Goal: Obtain resource: Download file/media

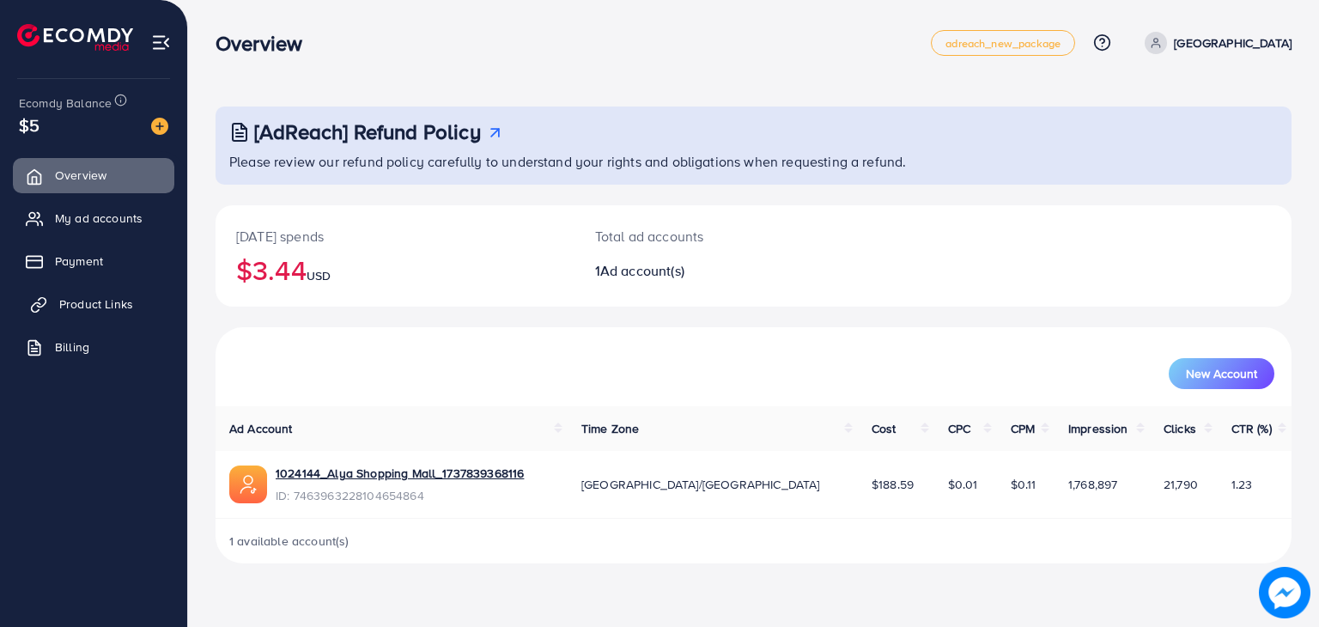
click at [106, 313] on link "Product Links" at bounding box center [93, 304] width 161 height 34
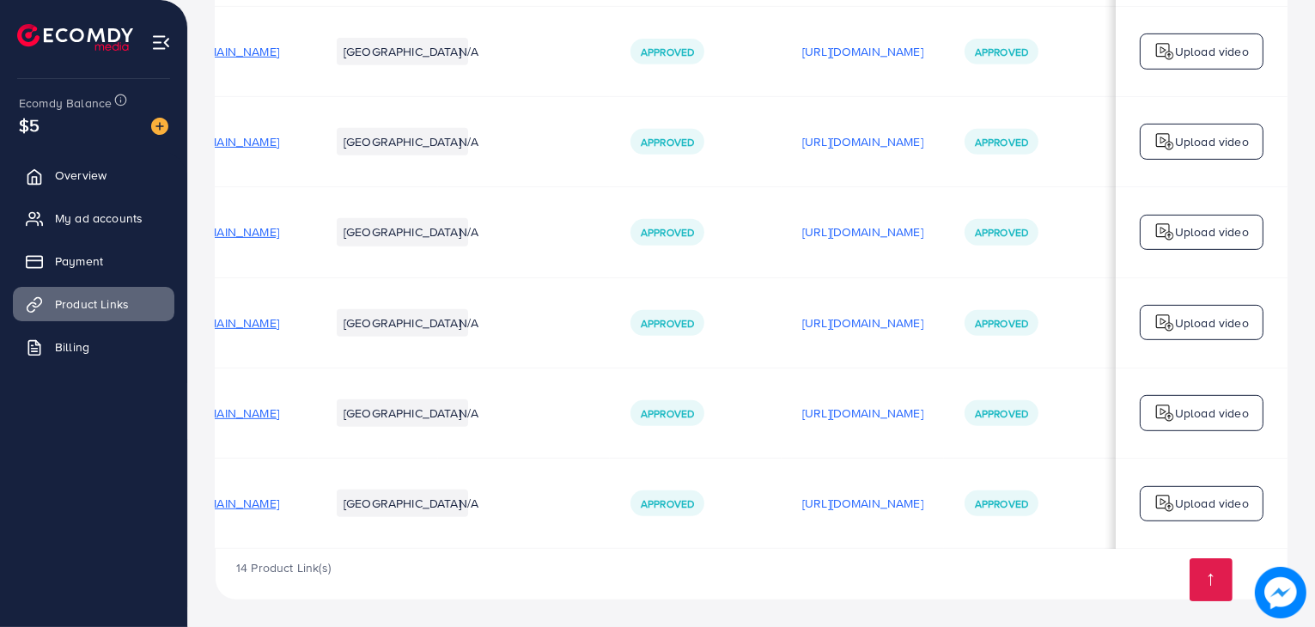
scroll to position [0, 282]
click at [838, 405] on p "[URL][DOMAIN_NAME]" at bounding box center [862, 413] width 121 height 21
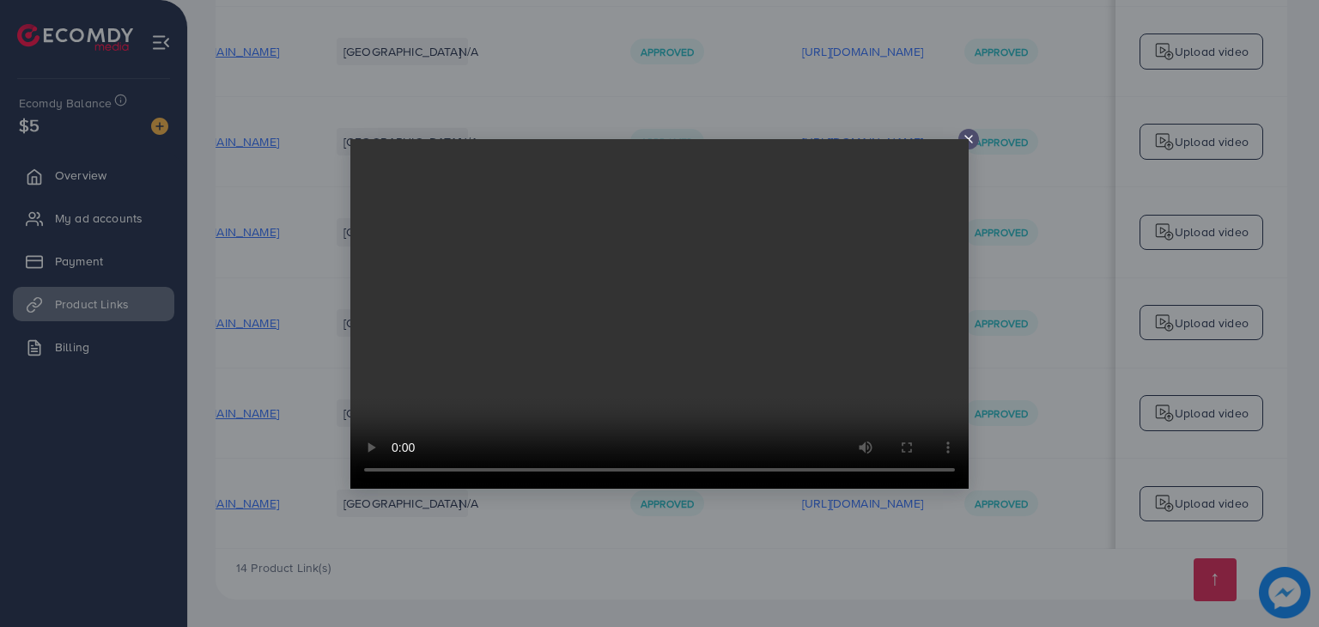
click at [972, 136] on icon at bounding box center [969, 139] width 14 height 14
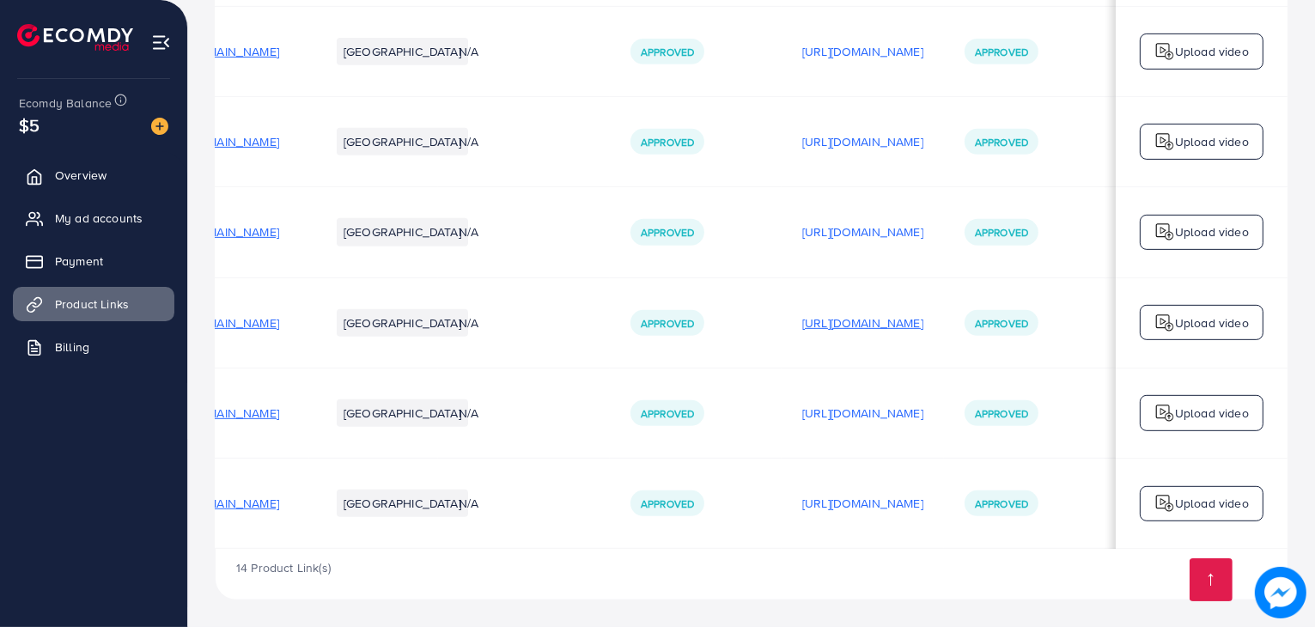
click at [844, 313] on p "[URL][DOMAIN_NAME]" at bounding box center [862, 323] width 121 height 21
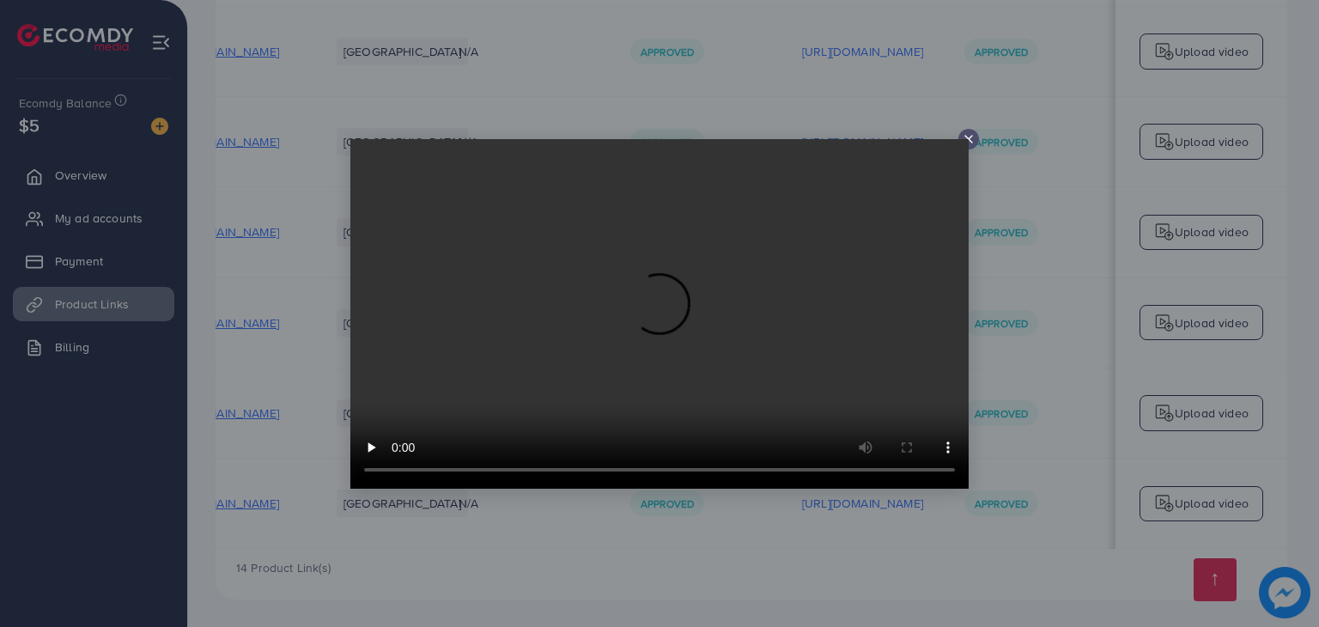
click at [970, 137] on icon at bounding box center [969, 139] width 14 height 14
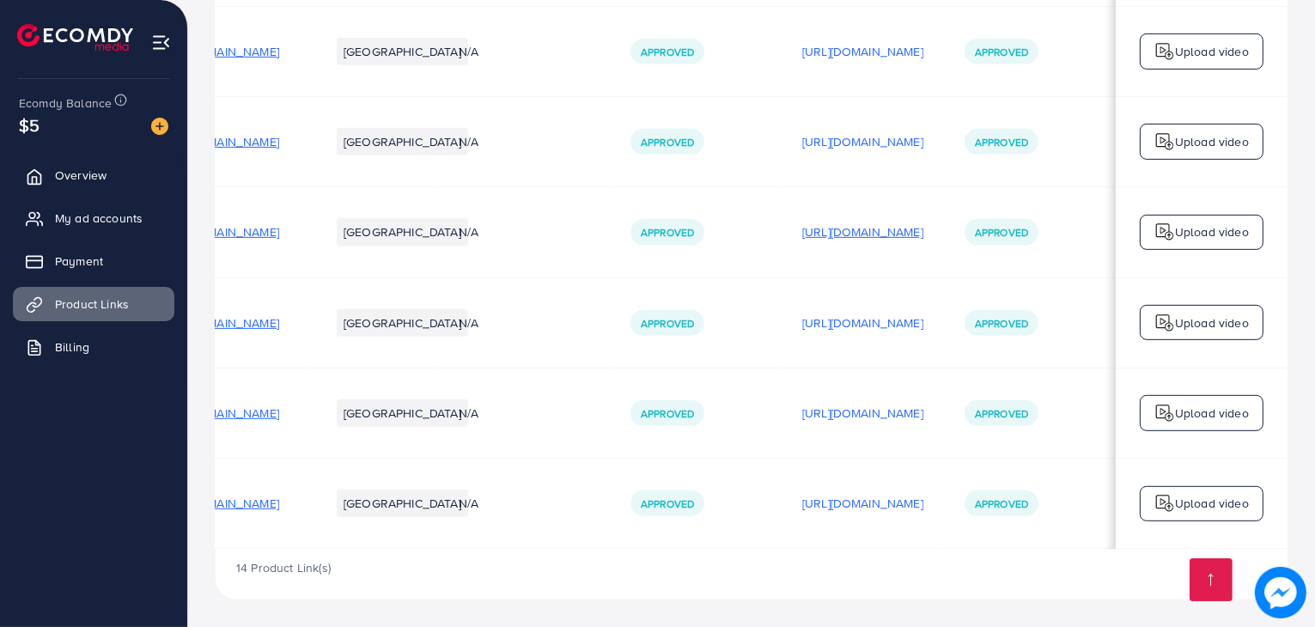
click at [825, 232] on p "[URL][DOMAIN_NAME]" at bounding box center [862, 232] width 121 height 21
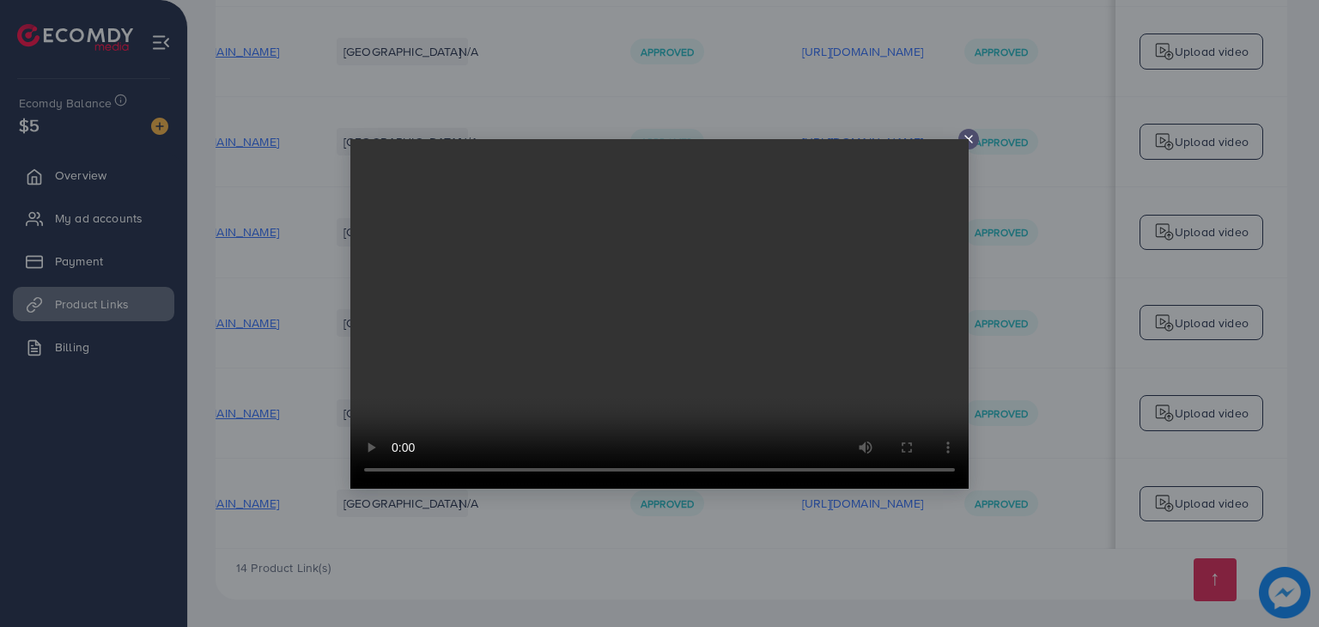
click at [965, 134] on icon at bounding box center [969, 139] width 14 height 14
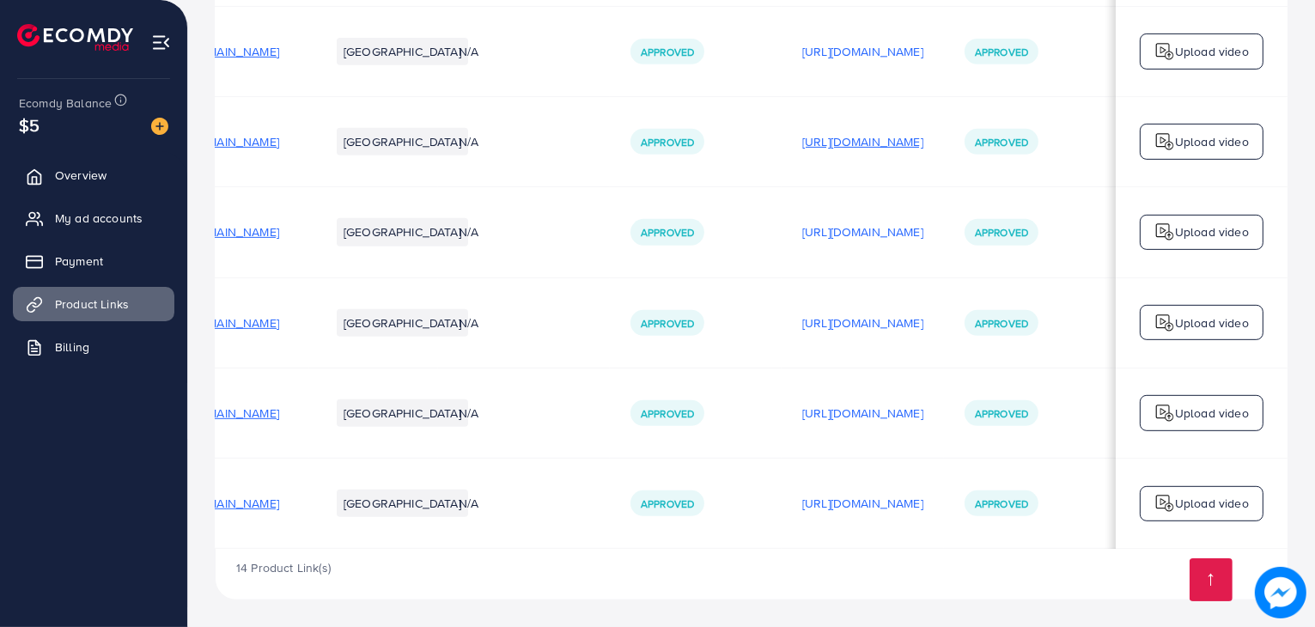
click at [902, 135] on p "[URL][DOMAIN_NAME]" at bounding box center [862, 141] width 121 height 21
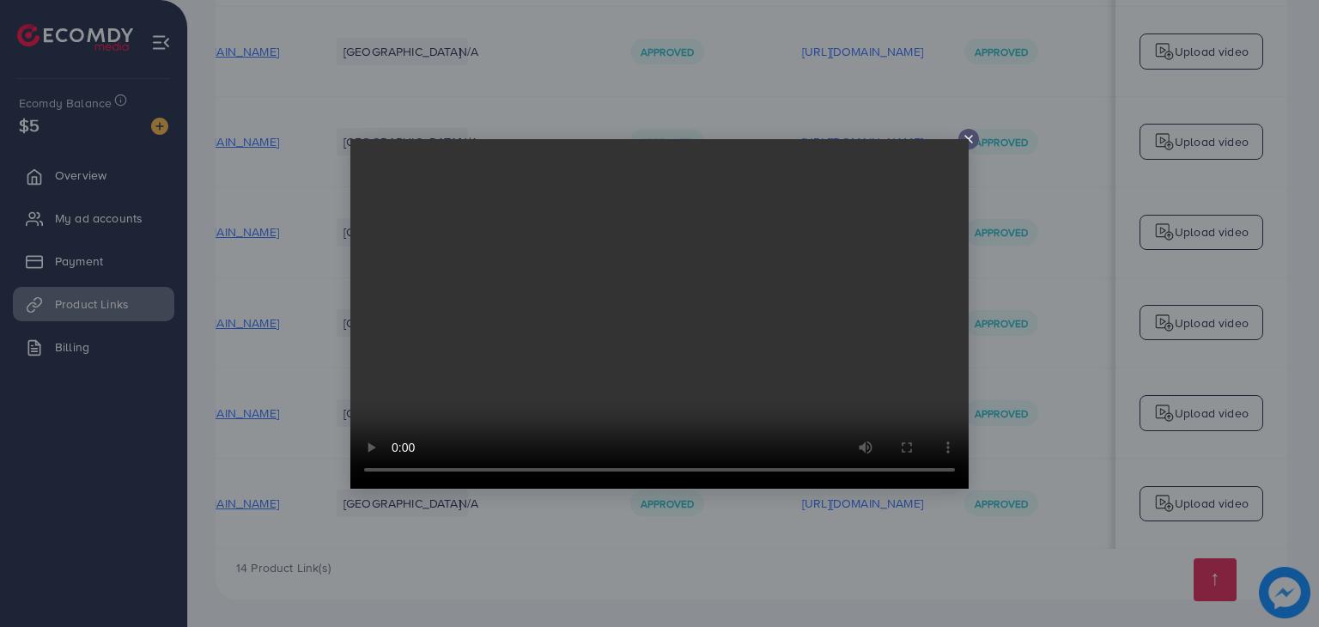
click at [968, 127] on div at bounding box center [659, 313] width 1319 height 627
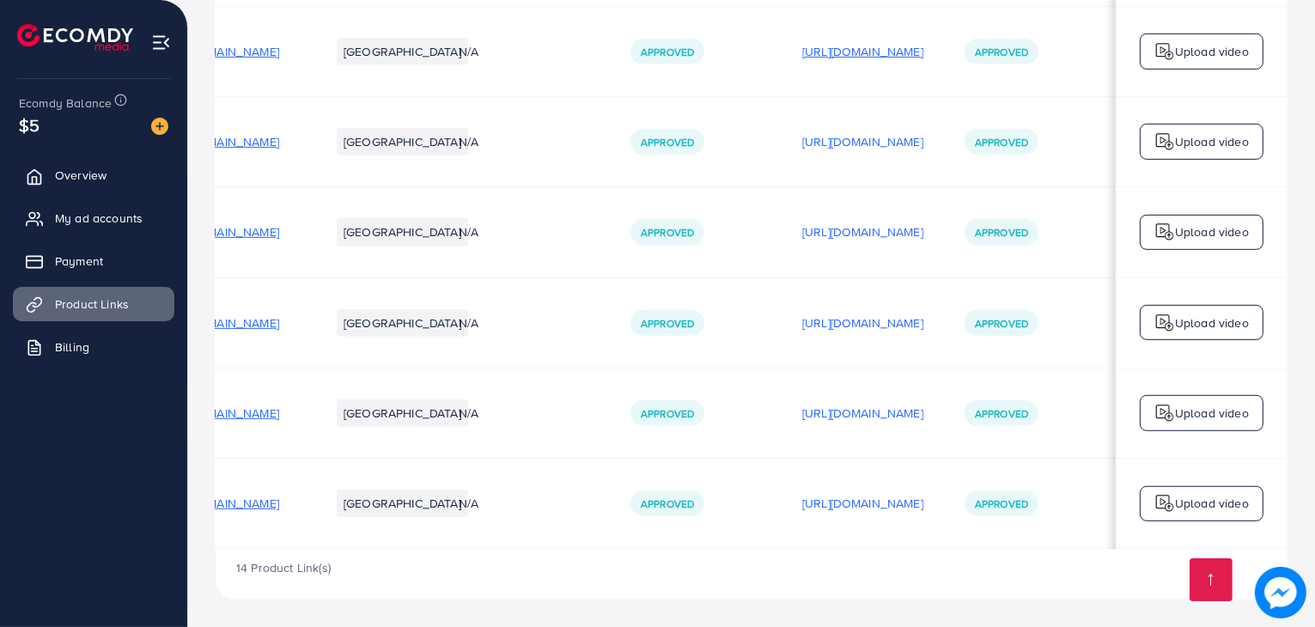
click at [866, 46] on p "[URL][DOMAIN_NAME]" at bounding box center [862, 51] width 121 height 21
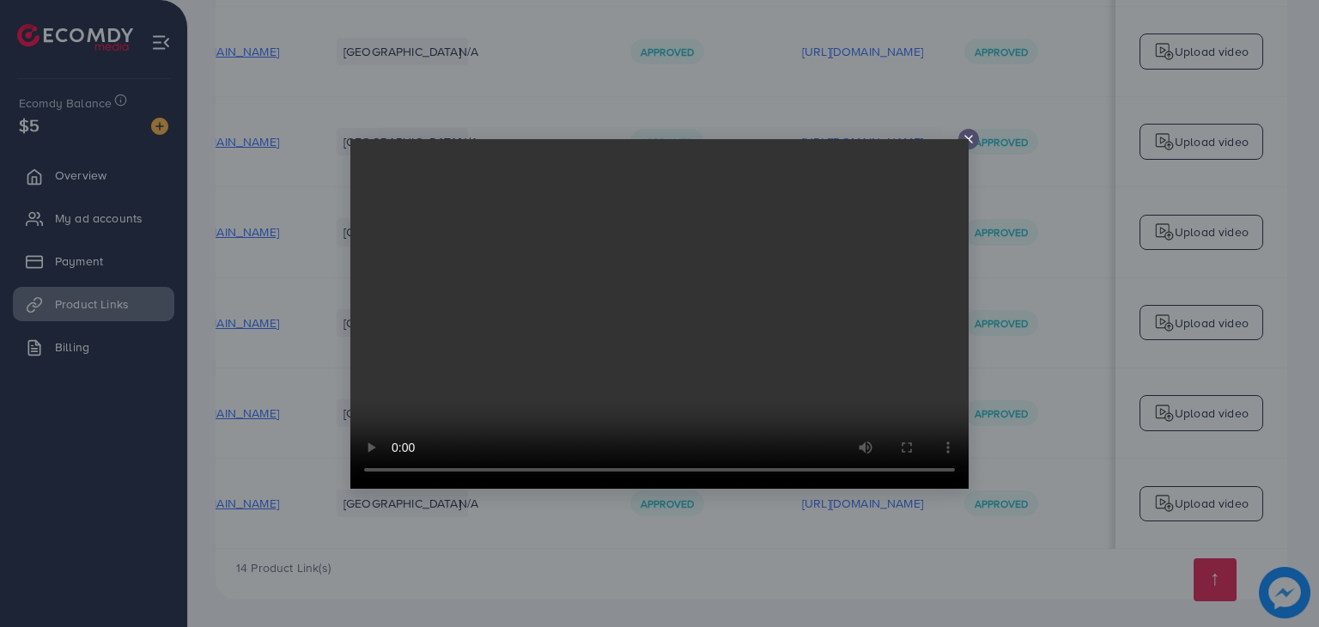
click at [970, 142] on icon at bounding box center [969, 139] width 14 height 14
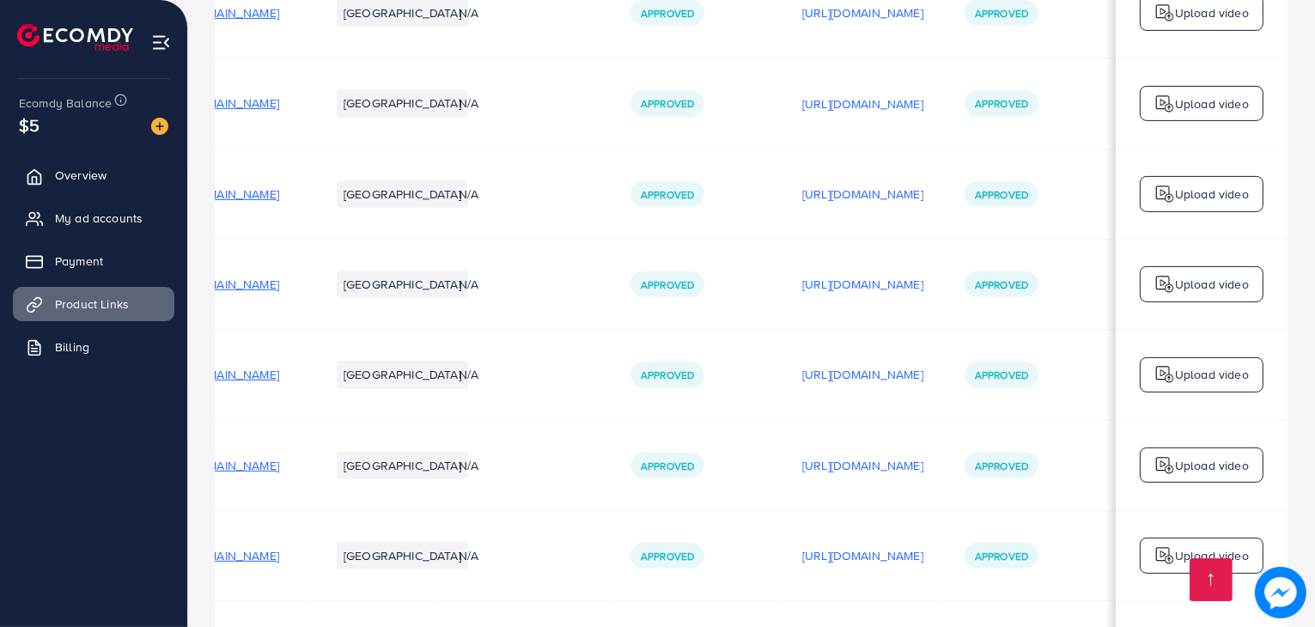
scroll to position [798, 0]
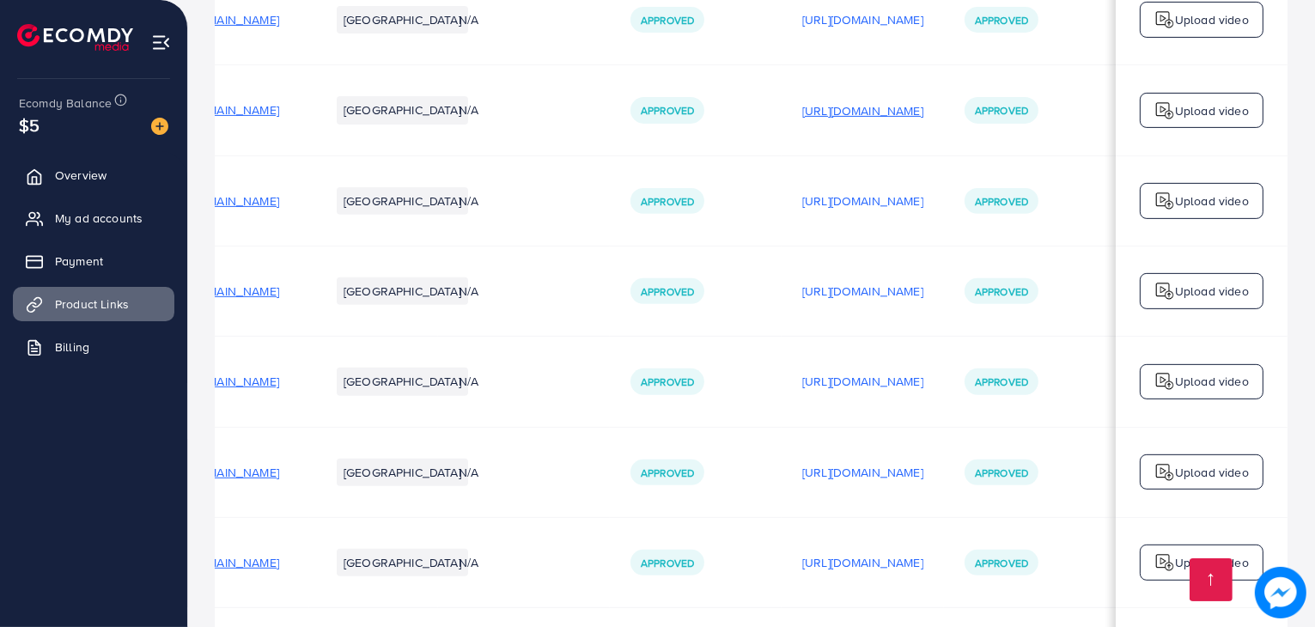
click at [873, 104] on p "[URL][DOMAIN_NAME]" at bounding box center [862, 110] width 121 height 21
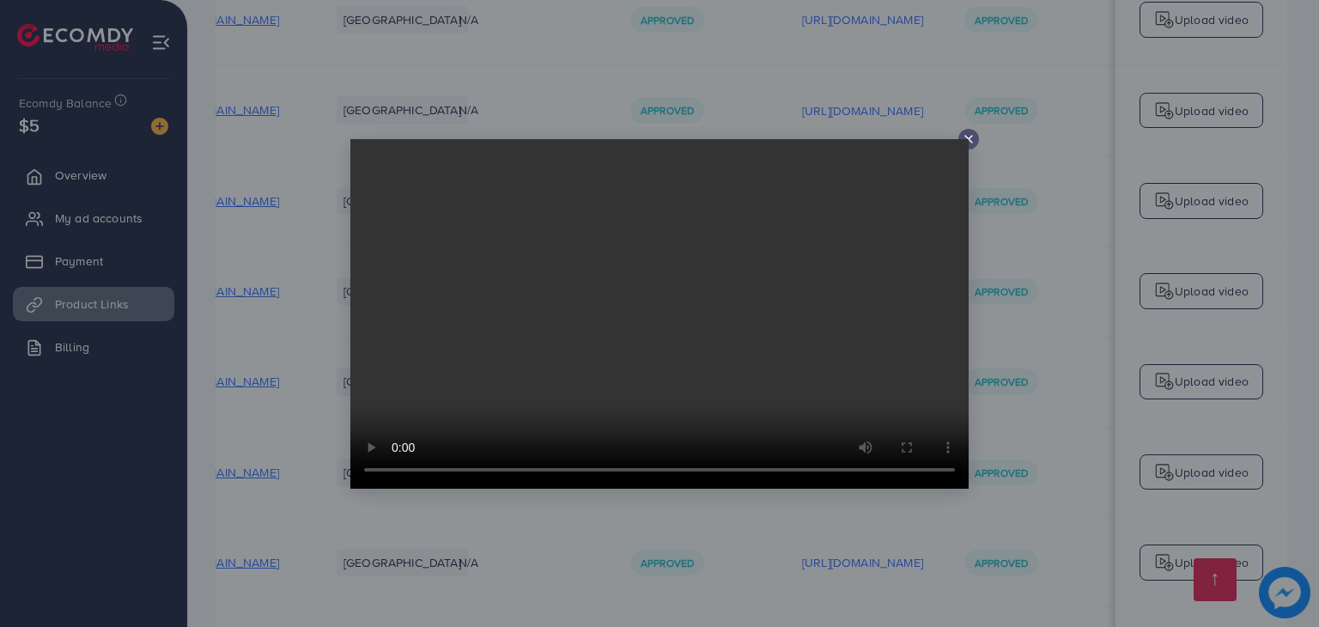
click at [965, 132] on icon at bounding box center [969, 139] width 14 height 14
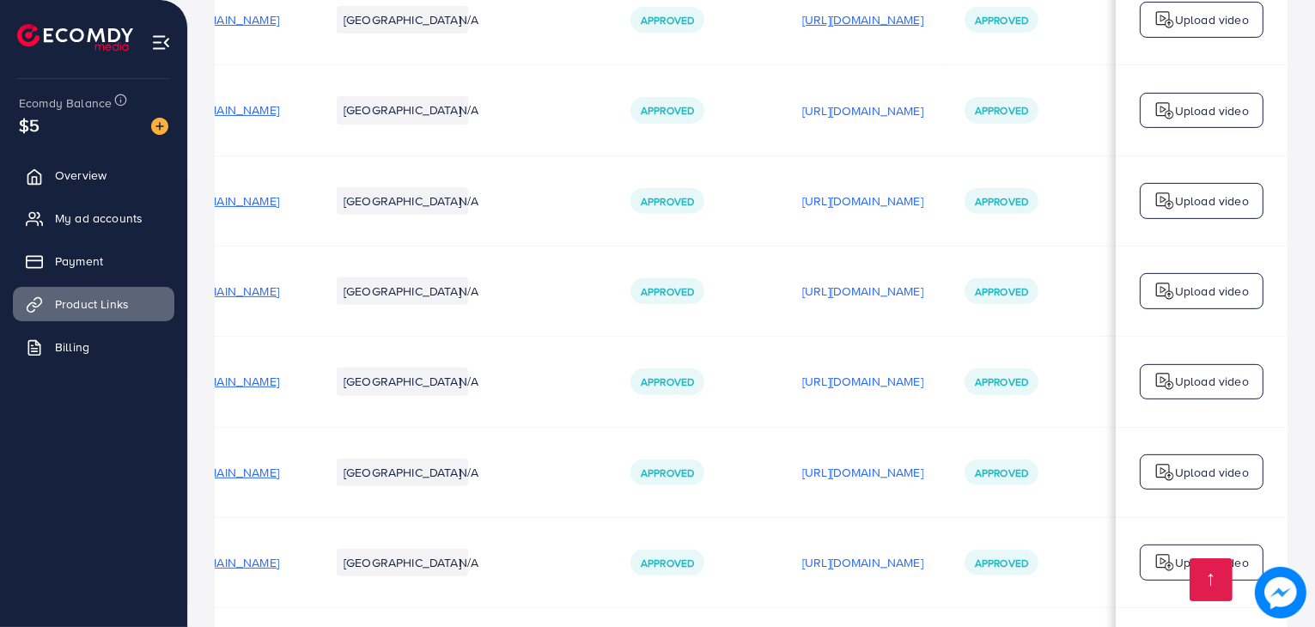
click at [870, 24] on p "[URL][DOMAIN_NAME]" at bounding box center [862, 19] width 121 height 21
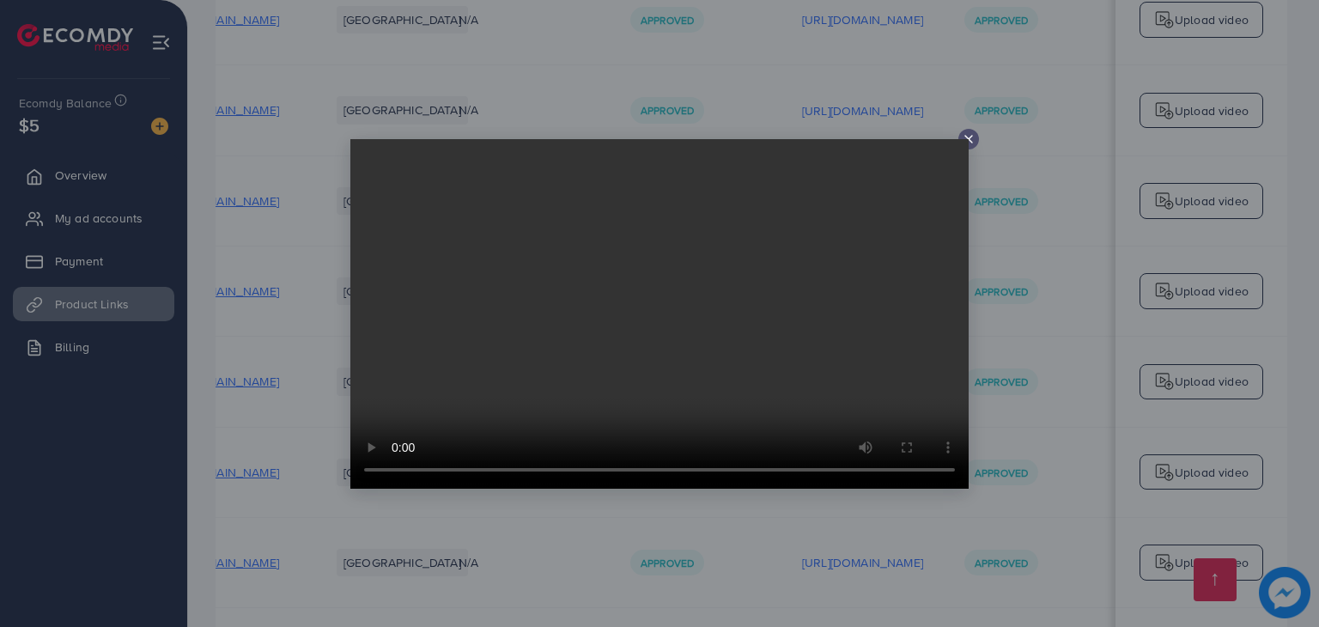
click at [971, 137] on icon at bounding box center [969, 139] width 14 height 14
